Goal: Contribute content

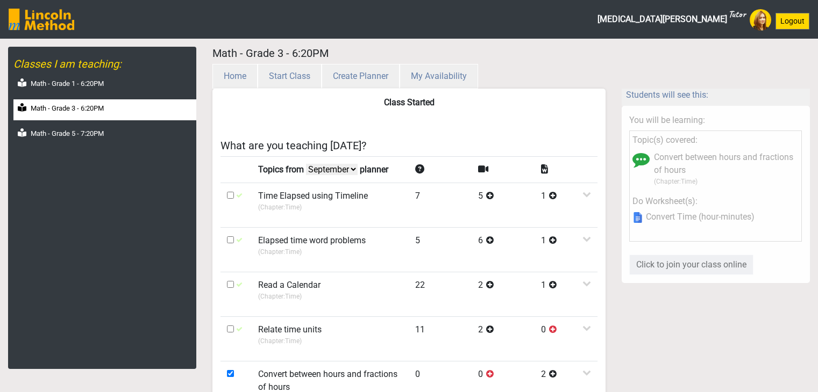
select select "month"
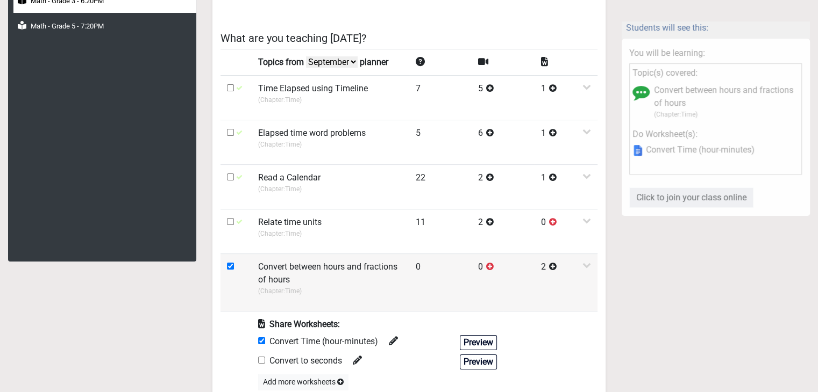
scroll to position [108, 0]
drag, startPoint x: 258, startPoint y: 266, endPoint x: 296, endPoint y: 280, distance: 40.3
click at [296, 280] on label "Convert between hours and fractions of hours" at bounding box center [330, 274] width 144 height 26
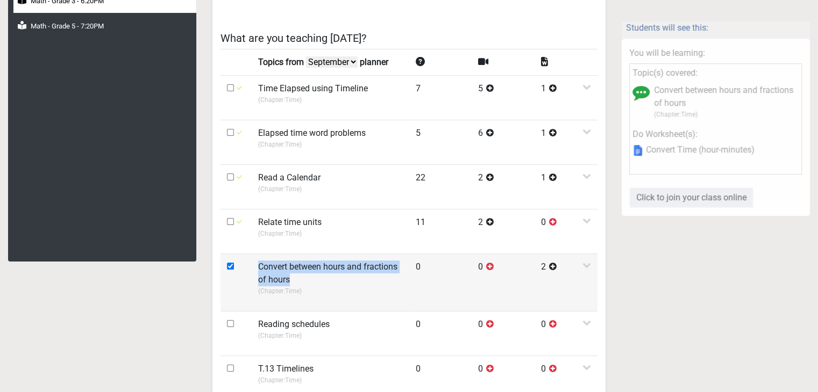
copy label "Convert between hours and fractions of hours"
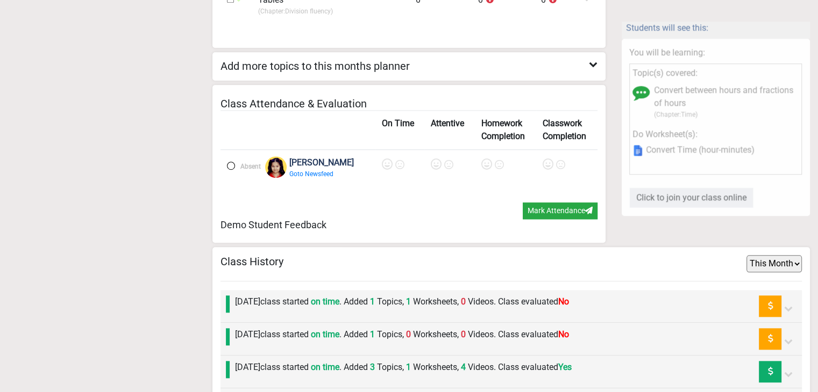
scroll to position [1183, 0]
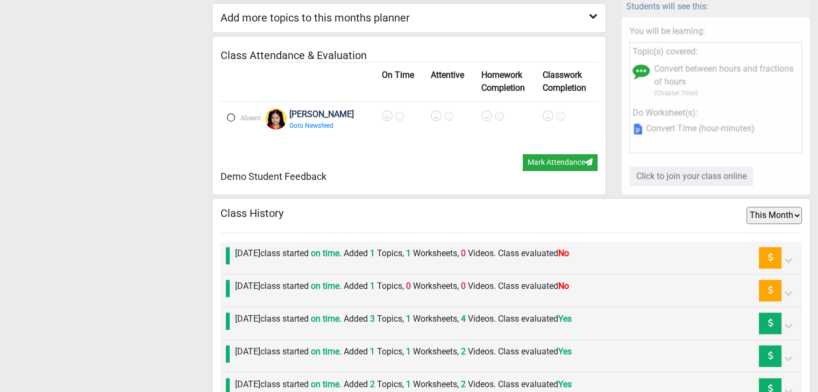
click at [228, 113] on label at bounding box center [231, 117] width 8 height 8
click at [383, 111] on icon at bounding box center [388, 116] width 11 height 11
click at [432, 111] on icon at bounding box center [437, 116] width 11 height 11
click at [482, 111] on icon at bounding box center [487, 116] width 11 height 11
click at [542, 111] on icon at bounding box center [547, 116] width 11 height 11
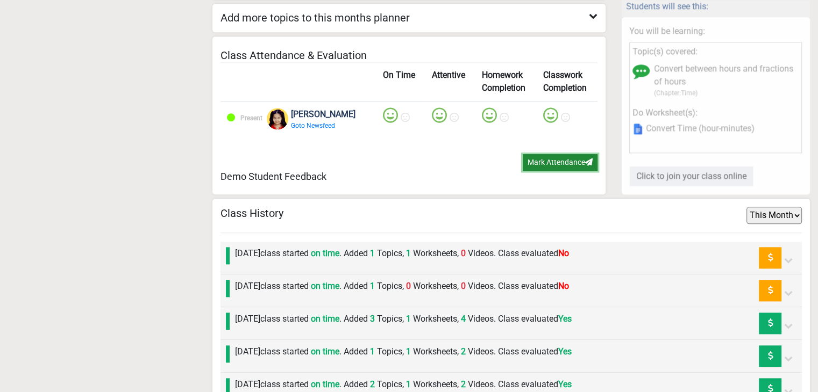
click at [547, 154] on button "Mark Attendance" at bounding box center [560, 162] width 75 height 17
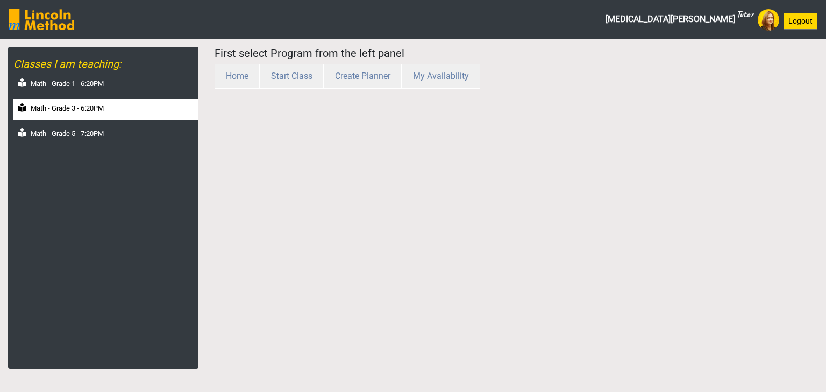
click at [89, 104] on label "Math - Grade 3 - 6:20PM" at bounding box center [67, 108] width 73 height 11
select select "month"
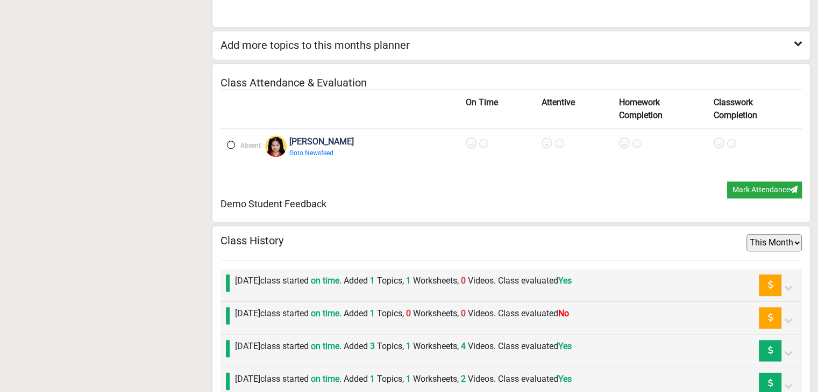
scroll to position [1296, 0]
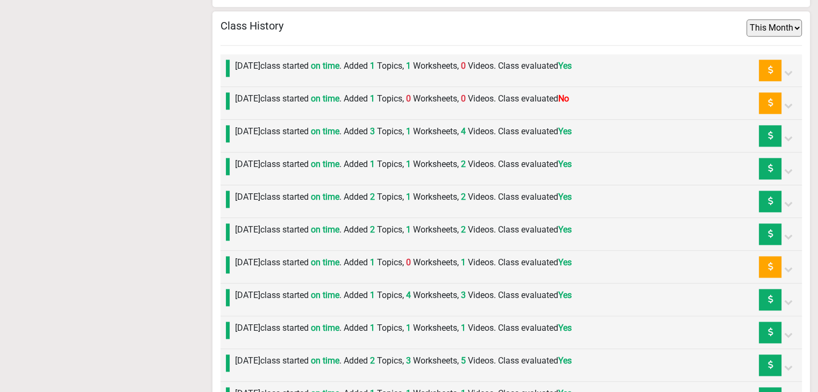
click at [339, 94] on span "on time" at bounding box center [325, 99] width 28 height 10
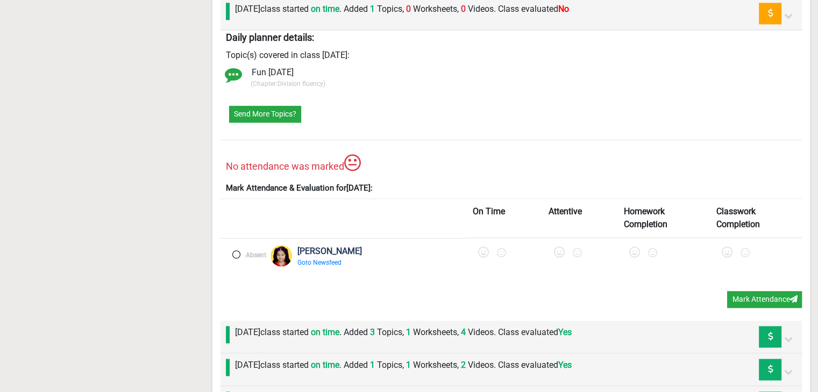
scroll to position [1404, 0]
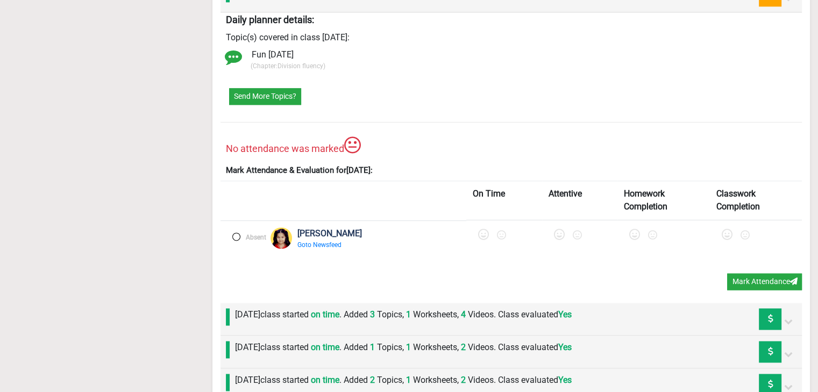
click at [237, 233] on label at bounding box center [236, 237] width 8 height 8
click at [480, 234] on icon at bounding box center [485, 235] width 11 height 11
click at [558, 230] on icon at bounding box center [563, 235] width 11 height 11
click at [634, 230] on icon at bounding box center [639, 235] width 11 height 11
click at [724, 230] on icon at bounding box center [729, 235] width 11 height 11
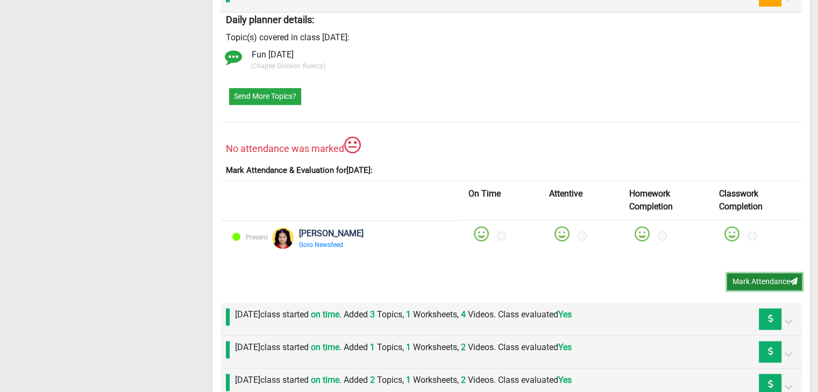
click at [750, 277] on button "Mark Attendance" at bounding box center [764, 282] width 75 height 17
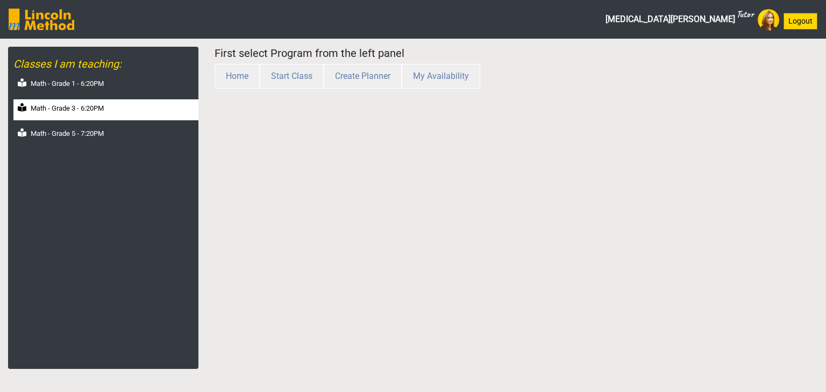
click at [93, 117] on div "Math - Grade 3 - 6:20PM" at bounding box center [105, 109] width 185 height 21
select select "month"
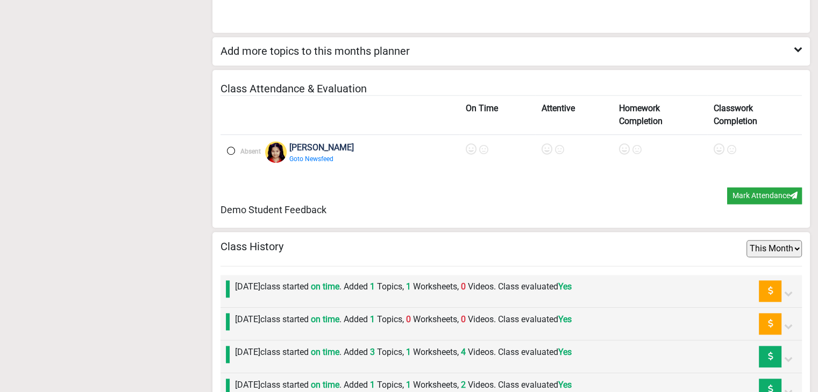
scroll to position [1183, 0]
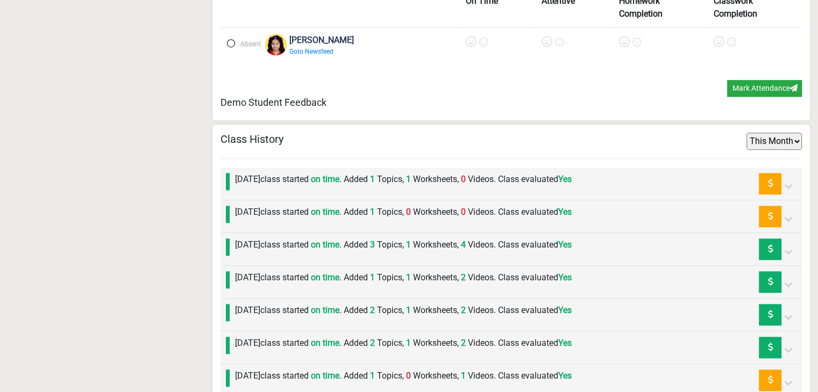
click at [297, 175] on label "[DATE] class started on time . Added 1 Topics, 1 Worksheets, 0 Videos. Class ev…" at bounding box center [403, 179] width 337 height 13
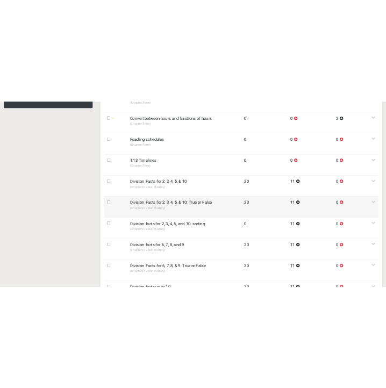
scroll to position [323, 0]
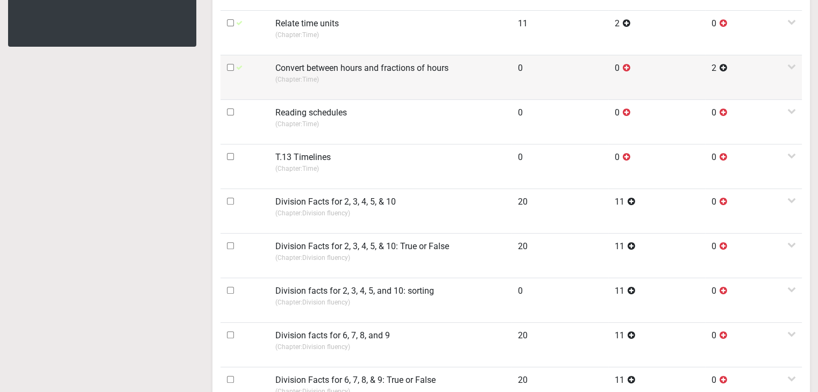
click at [314, 90] on td "Convert between hours and fractions of hours (Chapter: Time )" at bounding box center [390, 77] width 242 height 45
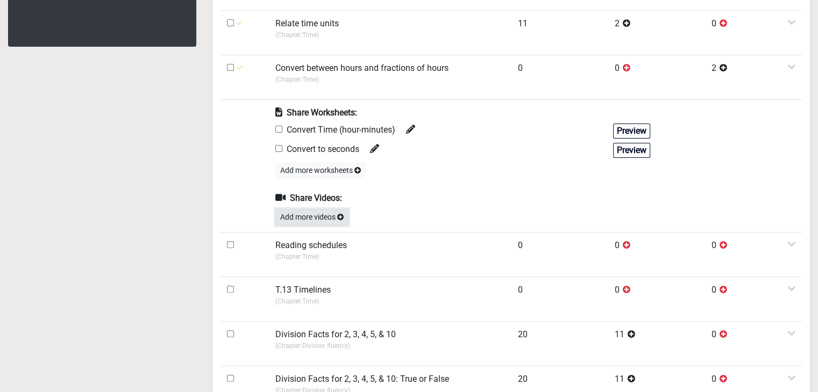
click at [307, 218] on button "Add more videos" at bounding box center [311, 217] width 73 height 17
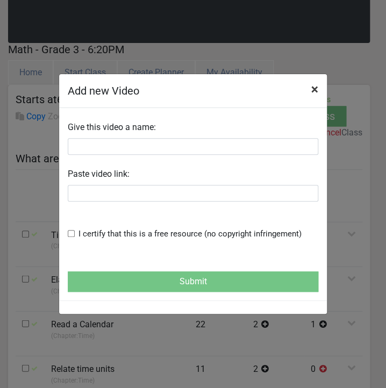
click at [311, 91] on span "×" at bounding box center [314, 89] width 7 height 15
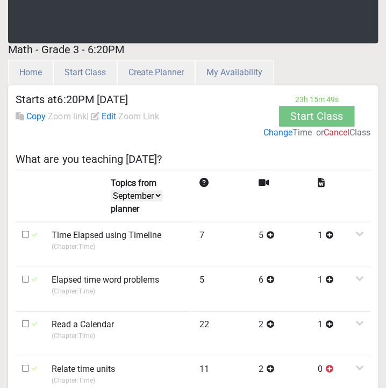
scroll to position [702, 0]
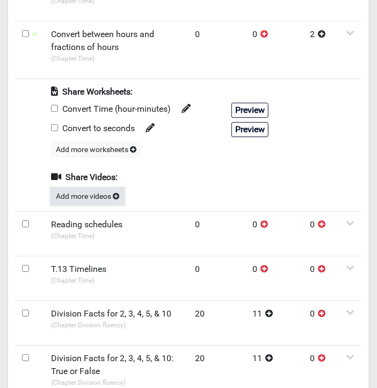
click at [87, 193] on button "Add more videos" at bounding box center [87, 196] width 73 height 17
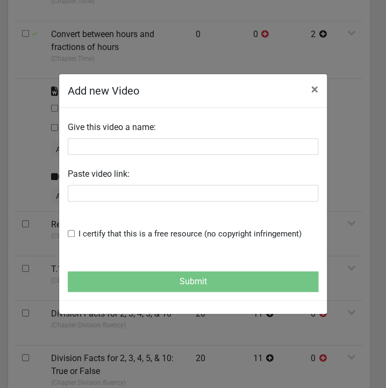
click at [92, 136] on div "Give this video a name:" at bounding box center [193, 136] width 251 height 38
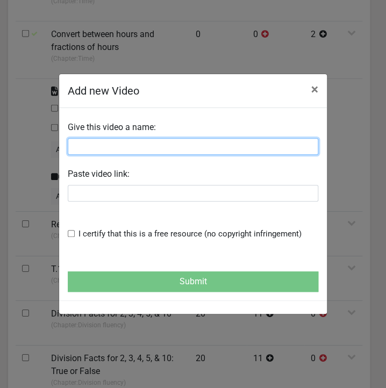
click at [92, 145] on input "text" at bounding box center [193, 146] width 251 height 17
paste input "Time Conversion (Hours | Minutes | Seconds) Math"
type input "Time Conversion (Hours | Minutes | Seconds) Math"
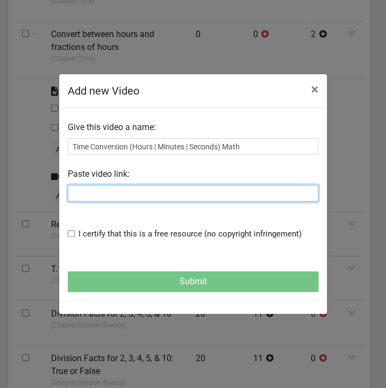
click at [95, 196] on input "text" at bounding box center [193, 193] width 251 height 17
click at [123, 199] on input "text" at bounding box center [193, 193] width 251 height 17
paste input "https://www.youtube.com/watch?v=ImVe0ed4fVM"
type input "https://www.youtube.com/watch?v=ImVe0ed4fVM"
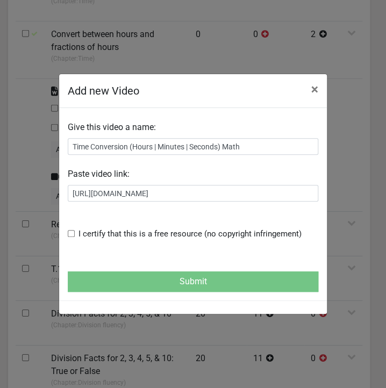
click at [63, 232] on div "Give this video a name: Time Conversion (Hours | Minutes | Seconds) Math Paste …" at bounding box center [193, 183] width 267 height 132
click at [69, 233] on input "checkbox" at bounding box center [71, 233] width 7 height 7
checkbox input "true"
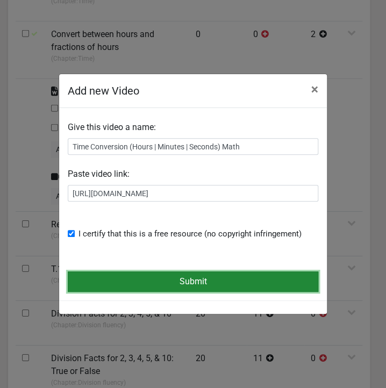
click at [102, 276] on button "Submit" at bounding box center [193, 281] width 251 height 20
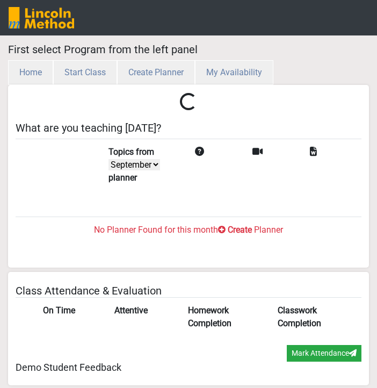
select select "month"
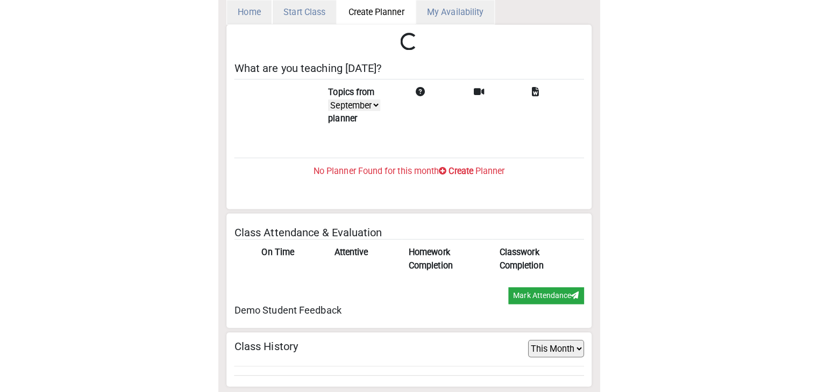
scroll to position [35, 0]
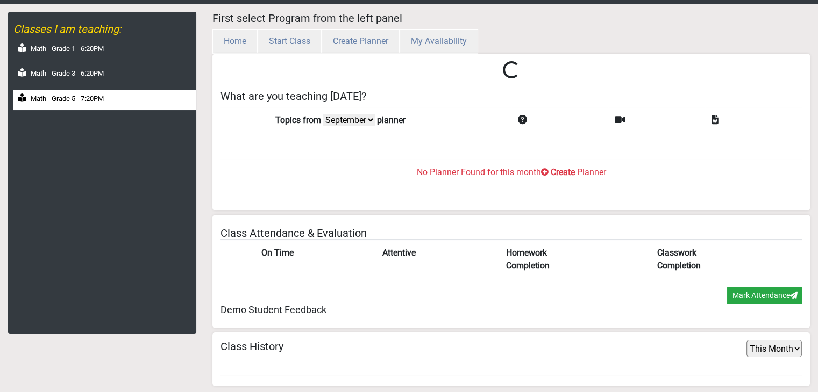
click at [101, 91] on div "Math - Grade 5 - 7:20PM" at bounding box center [104, 100] width 183 height 21
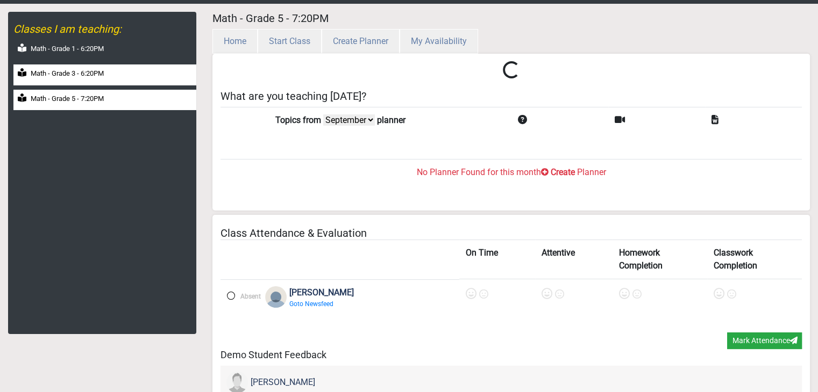
click at [96, 71] on label "Math - Grade 3 - 6:20PM" at bounding box center [67, 73] width 73 height 11
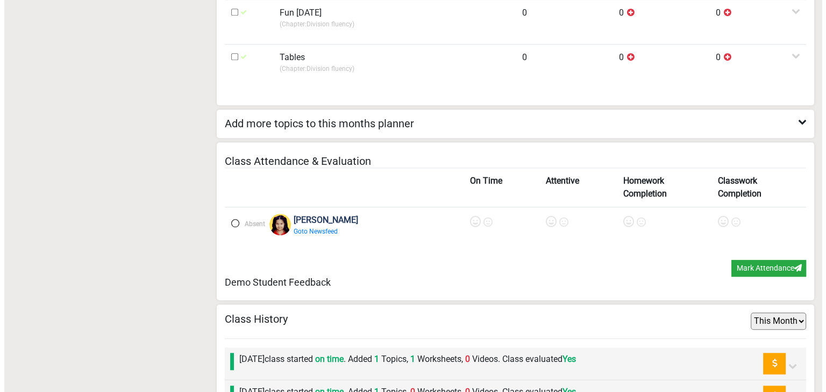
scroll to position [1218, 0]
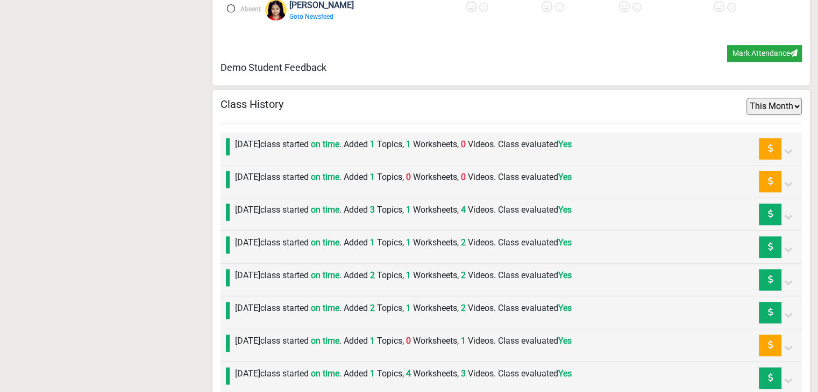
click at [318, 149] on div "Monday 8th September class started on time . Added 1 Topics, 1 Worksheets, 0 Vi…" at bounding box center [401, 149] width 342 height 22
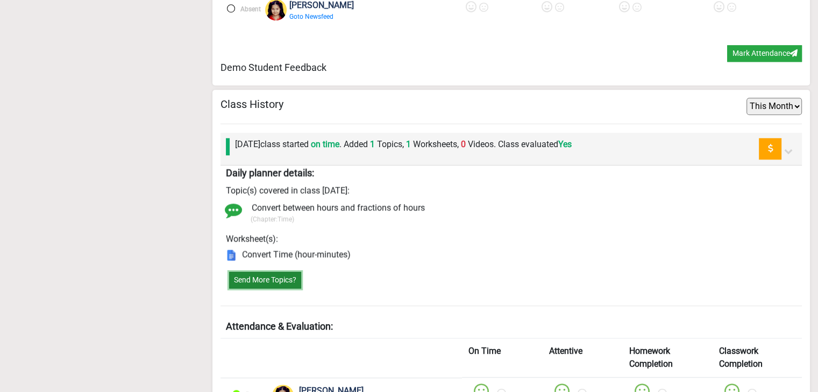
click at [281, 272] on button "Send More Topics?" at bounding box center [265, 280] width 72 height 17
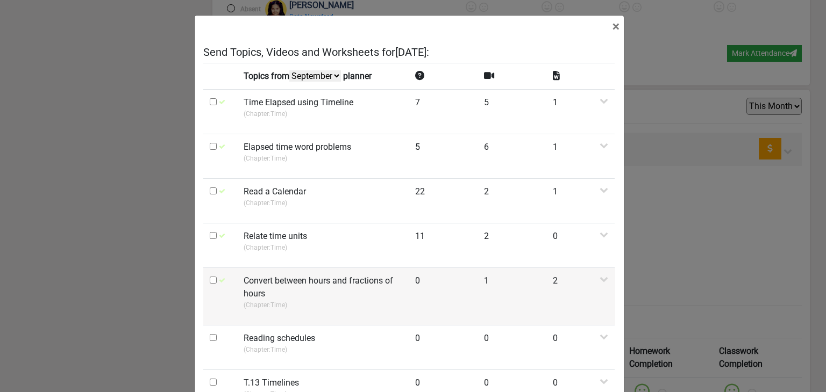
click at [210, 277] on input "checkbox" at bounding box center [213, 280] width 7 height 7
checkbox input "true"
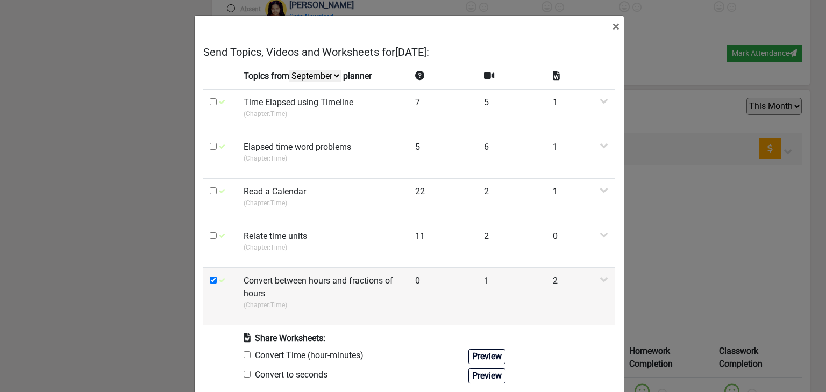
scroll to position [215, 0]
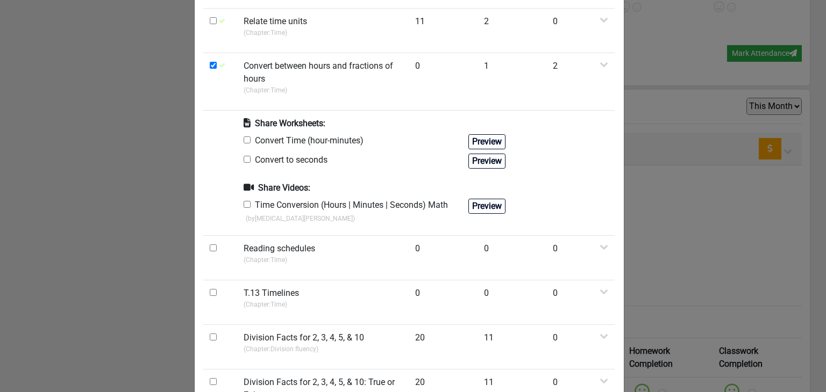
click at [244, 207] on input "checkbox" at bounding box center [247, 204] width 7 height 7
checkbox input "true"
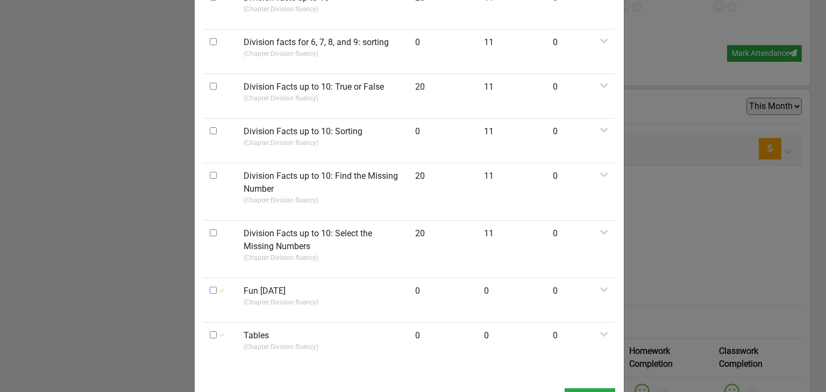
scroll to position [825, 0]
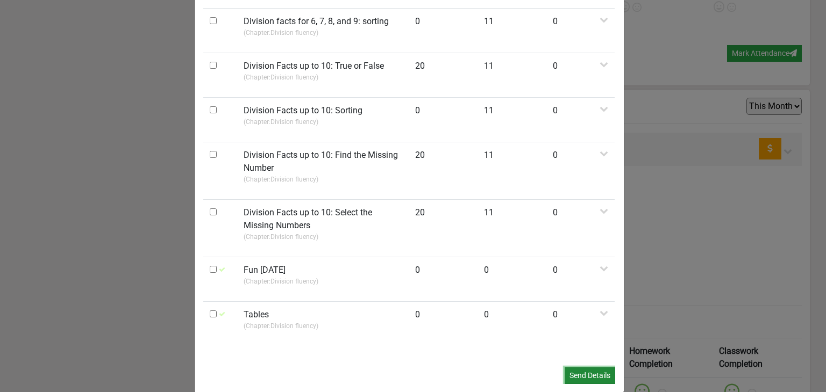
click at [377, 368] on button "Send Details" at bounding box center [589, 376] width 51 height 17
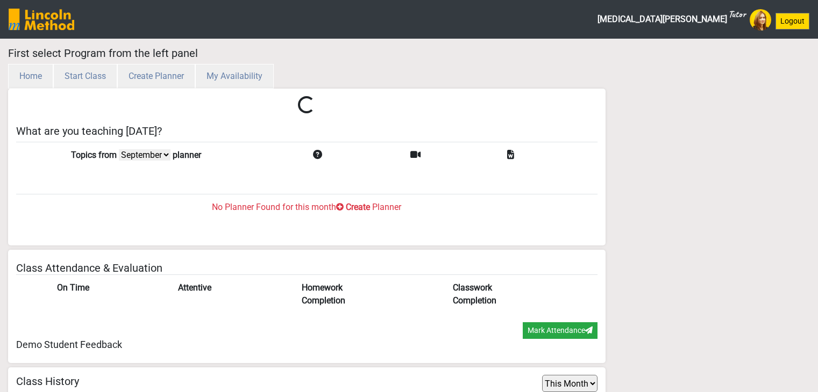
select select "month"
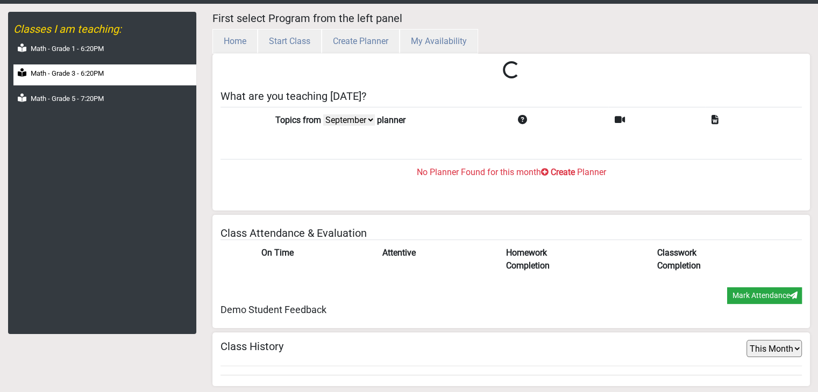
click at [85, 79] on div "Math - Grade 3 - 6:20PM" at bounding box center [104, 75] width 183 height 21
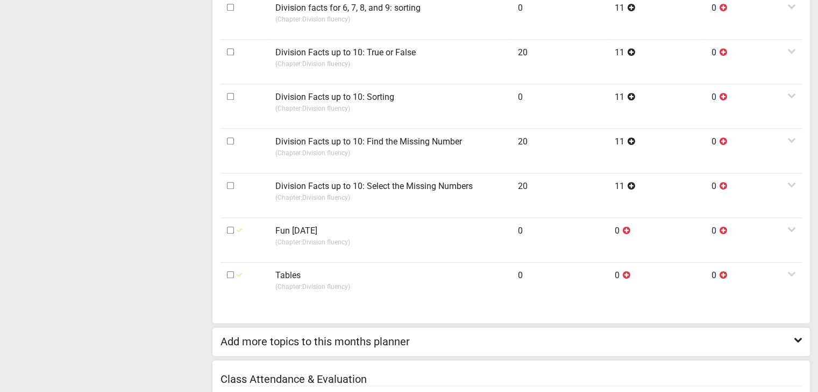
scroll to position [759, 0]
